Goal: Use online tool/utility: Utilize a website feature to perform a specific function

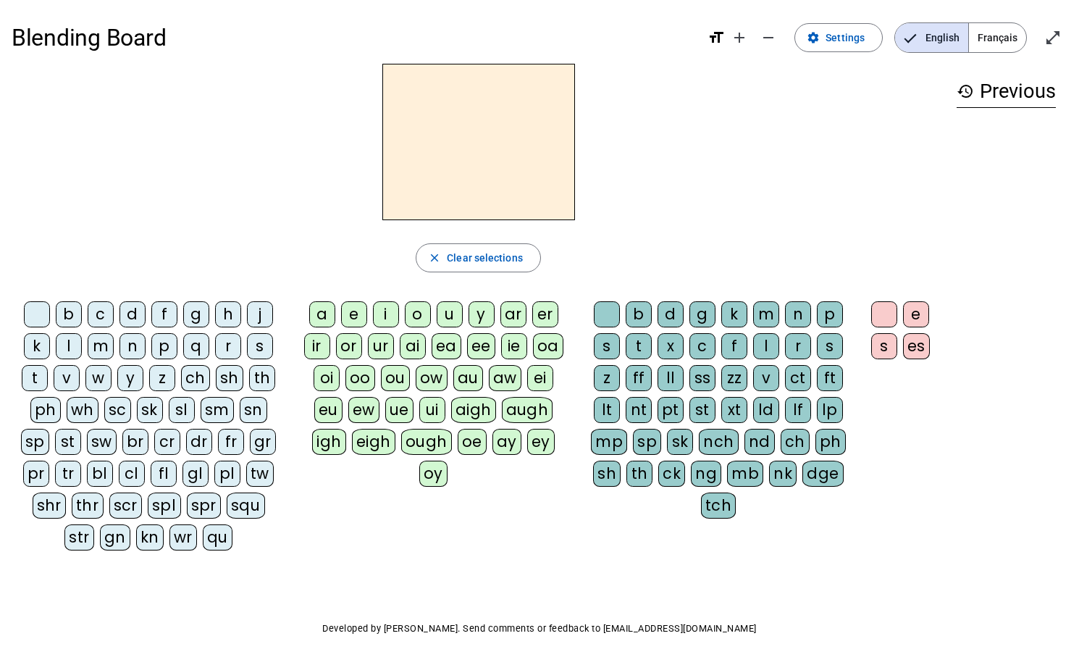
click at [264, 342] on div "s" at bounding box center [260, 346] width 26 height 26
click at [388, 307] on div "i" at bounding box center [386, 314] width 26 height 26
click at [673, 343] on div "x" at bounding box center [670, 346] width 26 height 26
click at [166, 315] on div "f" at bounding box center [164, 314] width 26 height 26
click at [411, 316] on div "o" at bounding box center [418, 314] width 26 height 26
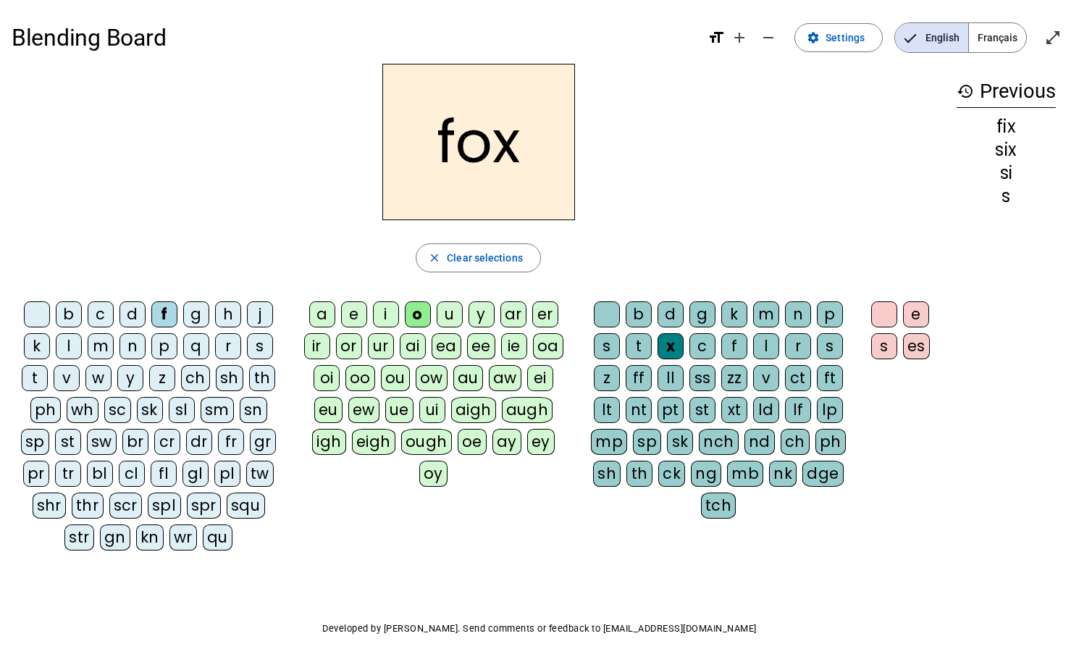
click at [75, 318] on div "b" at bounding box center [69, 314] width 26 height 26
click at [32, 317] on div at bounding box center [37, 314] width 26 height 26
click at [322, 319] on div "a" at bounding box center [322, 314] width 26 height 26
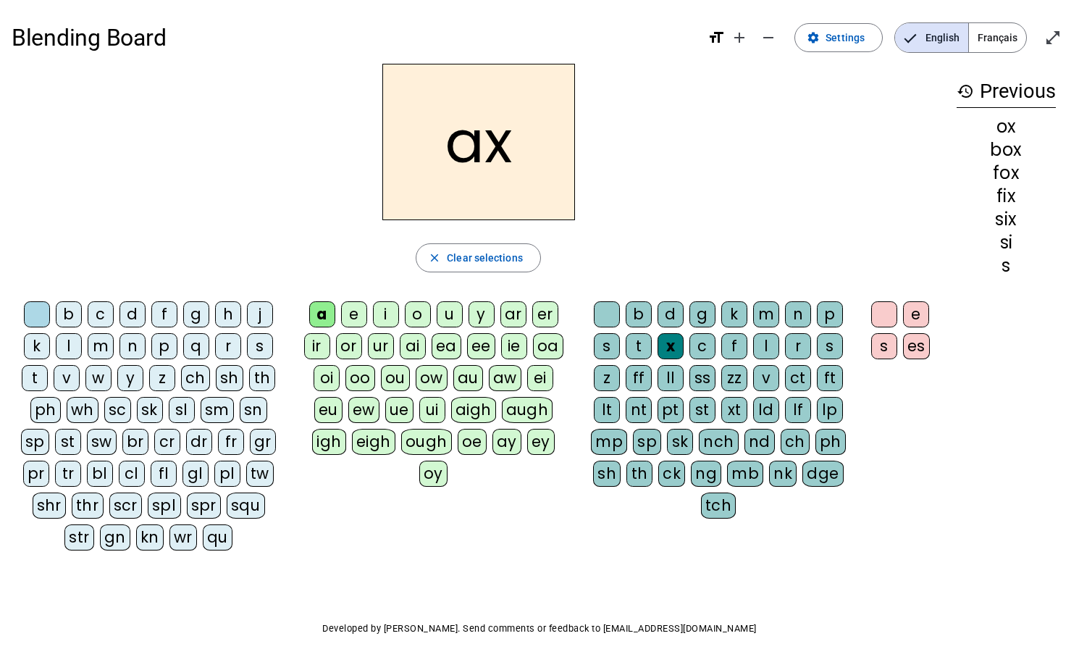
click at [105, 346] on div "m" at bounding box center [101, 346] width 26 height 26
click at [29, 374] on div "t" at bounding box center [35, 378] width 26 height 26
click at [101, 382] on div "w" at bounding box center [98, 378] width 26 height 26
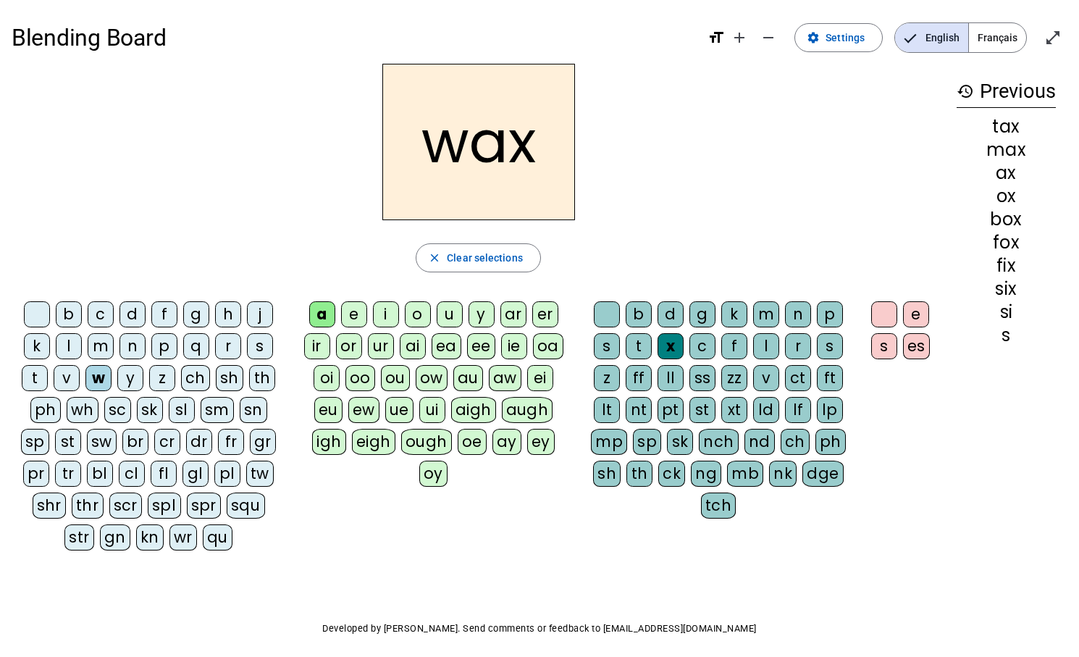
click at [707, 316] on div "g" at bounding box center [702, 314] width 26 height 26
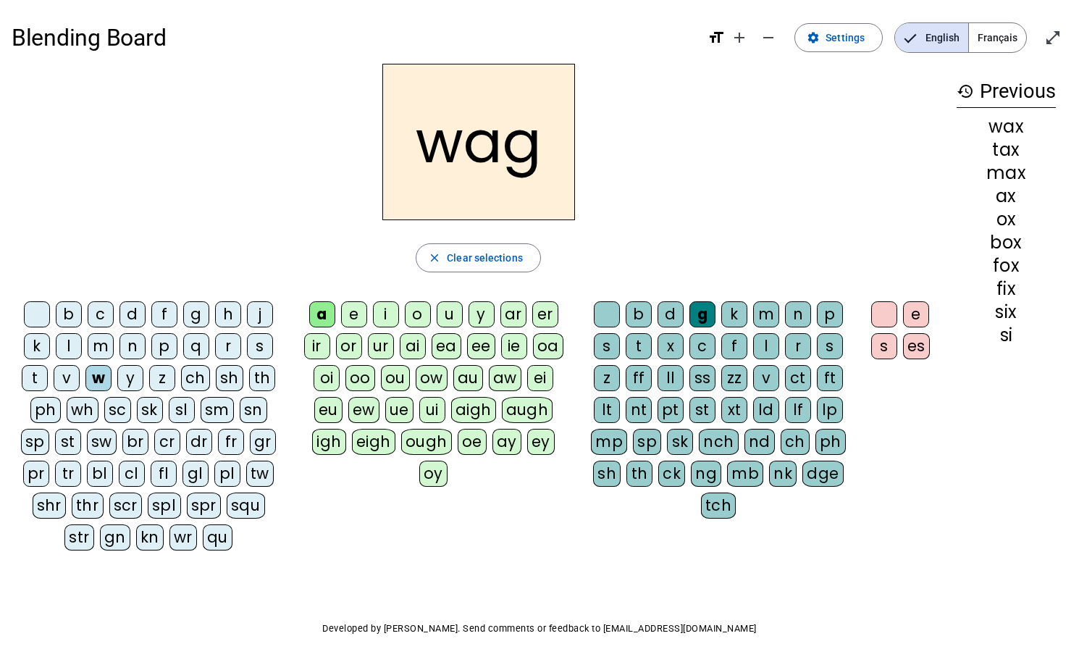
click at [387, 310] on div "i" at bounding box center [386, 314] width 26 height 26
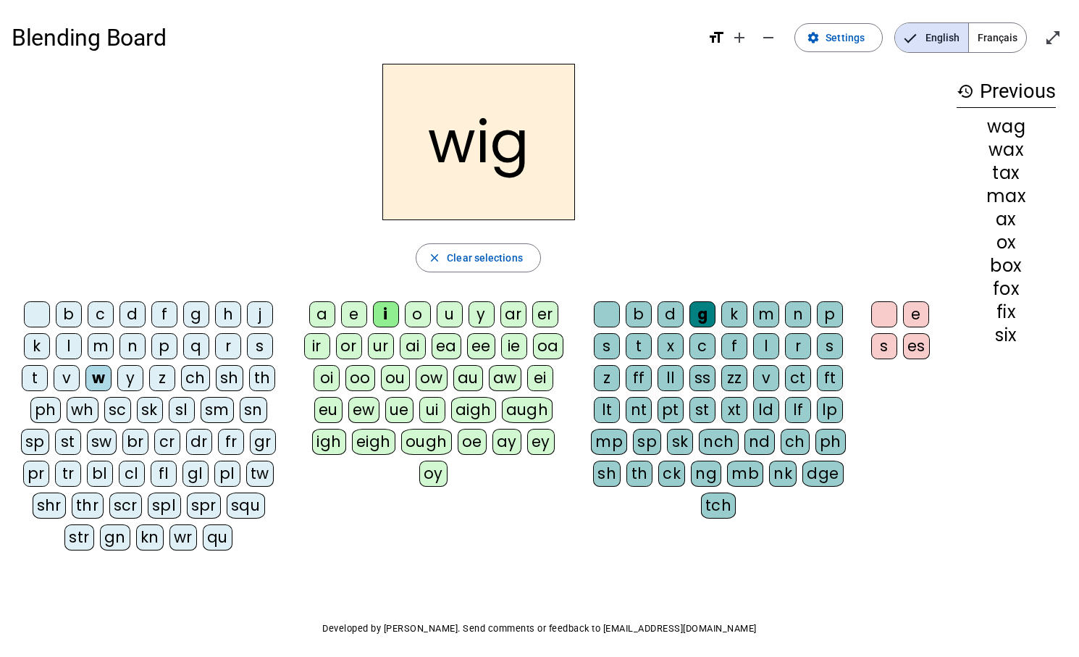
click at [72, 314] on div "b" at bounding box center [69, 314] width 26 height 26
click at [361, 314] on div "e" at bounding box center [354, 314] width 26 height 26
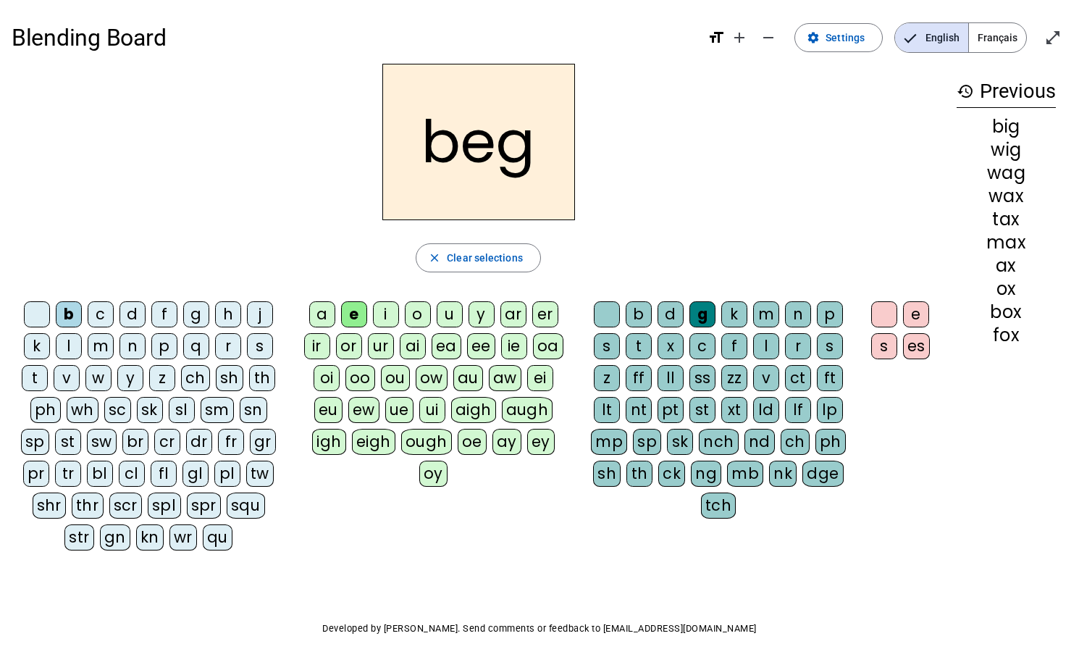
click at [644, 350] on div "t" at bounding box center [639, 346] width 26 height 26
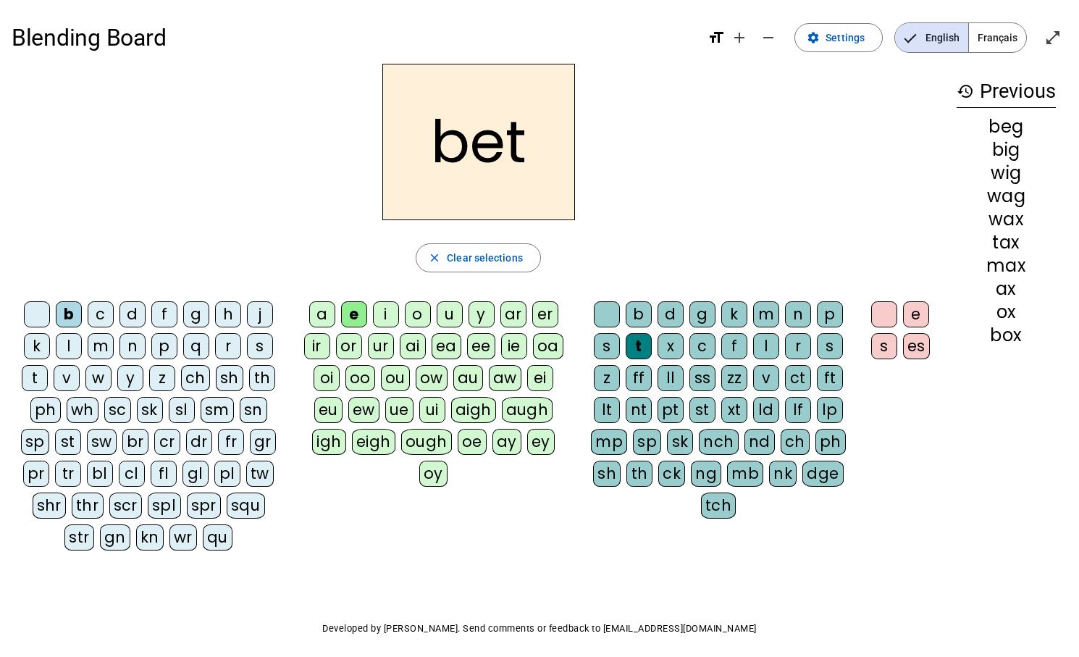
click at [128, 341] on div "n" at bounding box center [132, 346] width 26 height 26
click at [736, 409] on div "xt" at bounding box center [734, 410] width 26 height 26
